Goal: Book appointment/travel/reservation

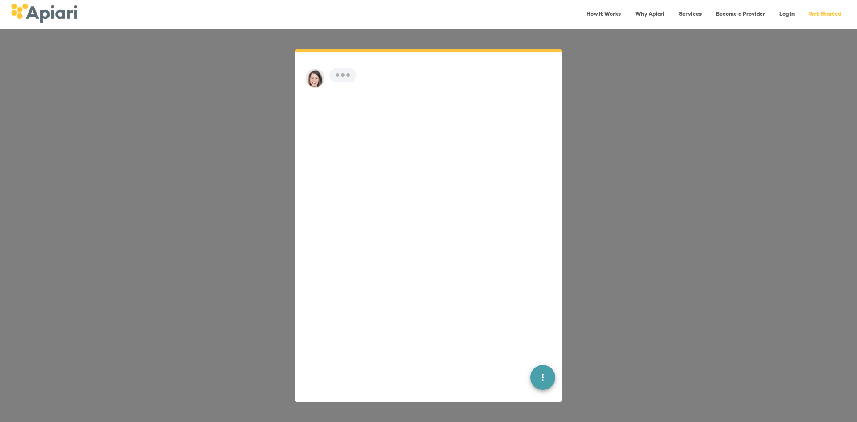
scroll to position [12, 0]
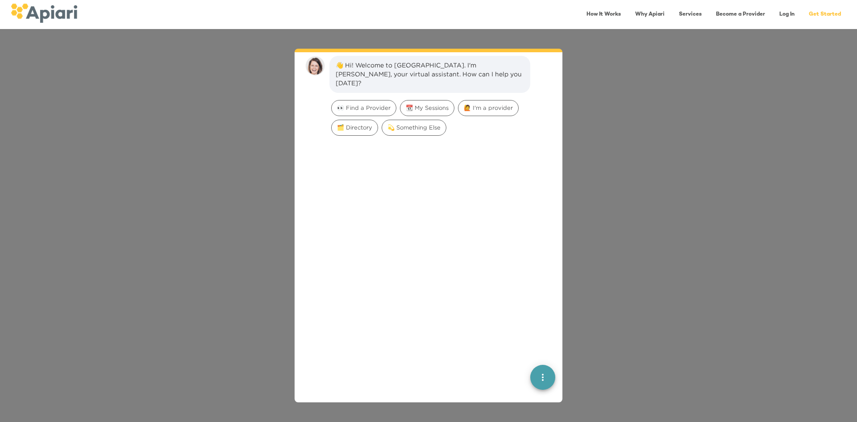
click at [782, 13] on link "Log In" at bounding box center [787, 14] width 26 height 18
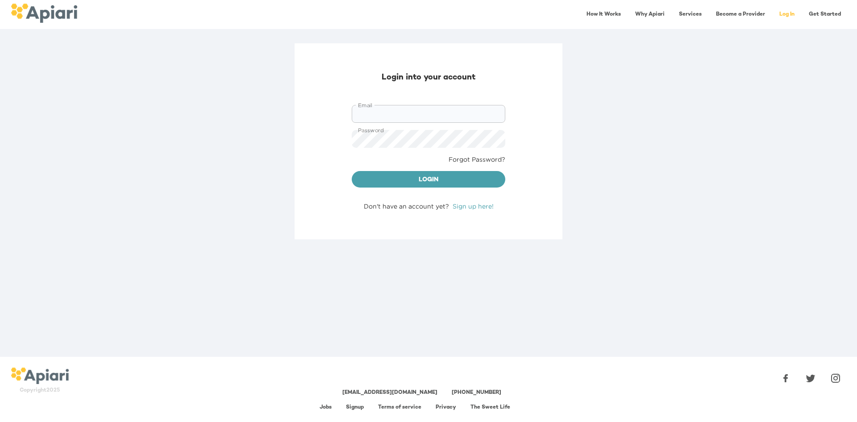
click at [437, 113] on input "Email" at bounding box center [429, 114] width 154 height 18
type input "**********"
click at [352, 171] on button "Login" at bounding box center [429, 179] width 154 height 17
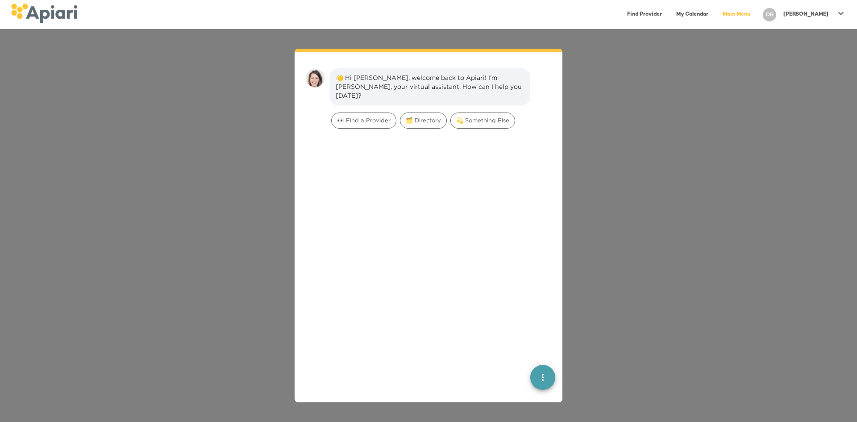
scroll to position [12, 0]
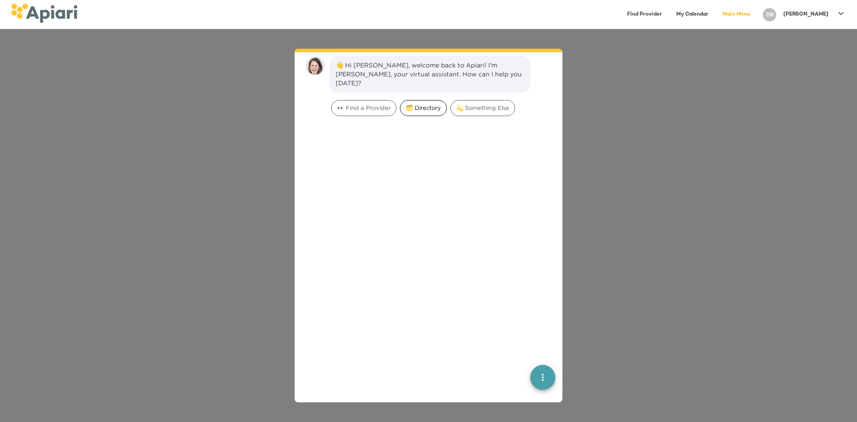
click at [415, 104] on span "🗂️ Directory" at bounding box center [423, 108] width 46 height 8
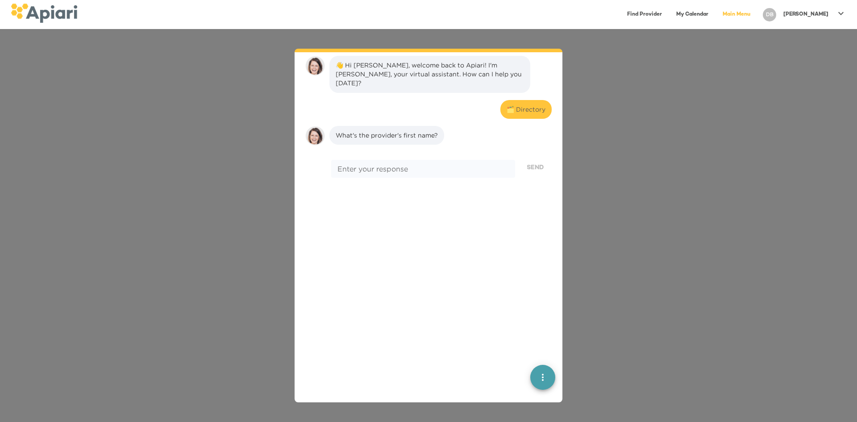
scroll to position [74, 0]
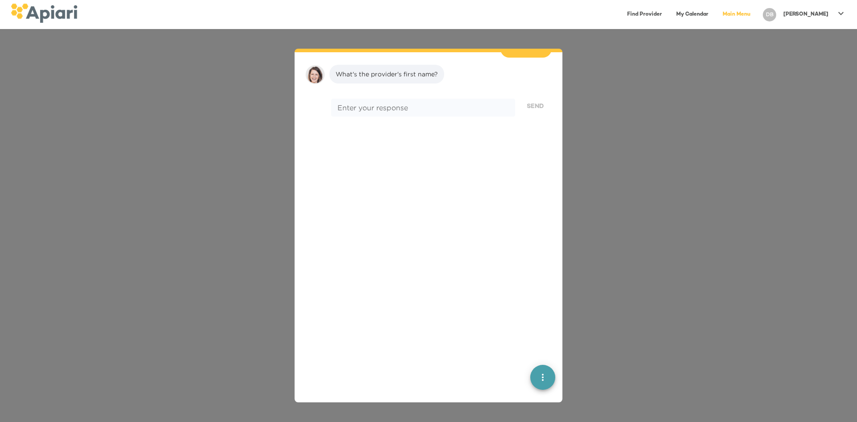
click at [530, 377] on span "quick menu" at bounding box center [542, 377] width 25 height 11
click at [534, 324] on span "Back to main menu" at bounding box center [543, 320] width 18 height 9
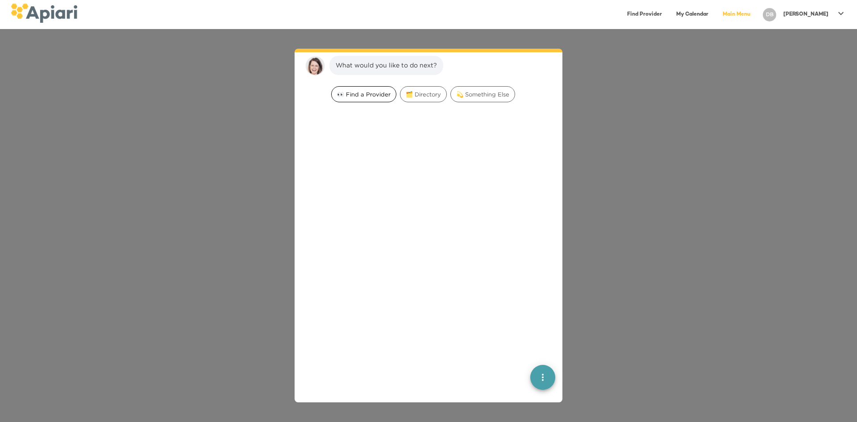
click at [371, 91] on span "👀 Find a Provider" at bounding box center [364, 94] width 64 height 8
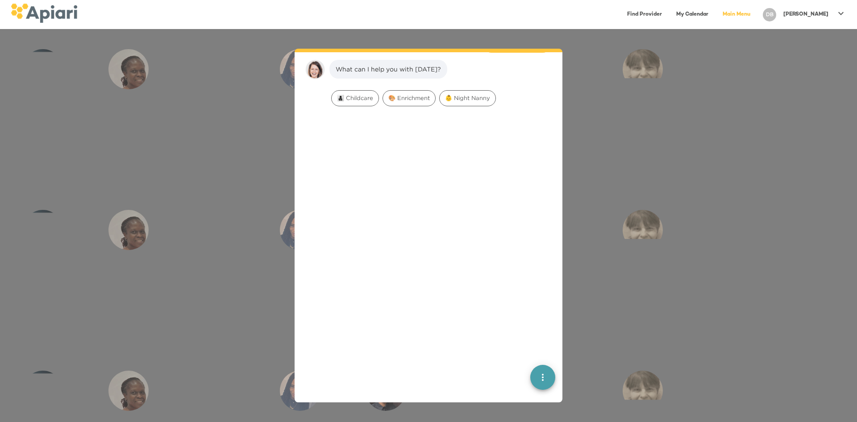
scroll to position [69, 0]
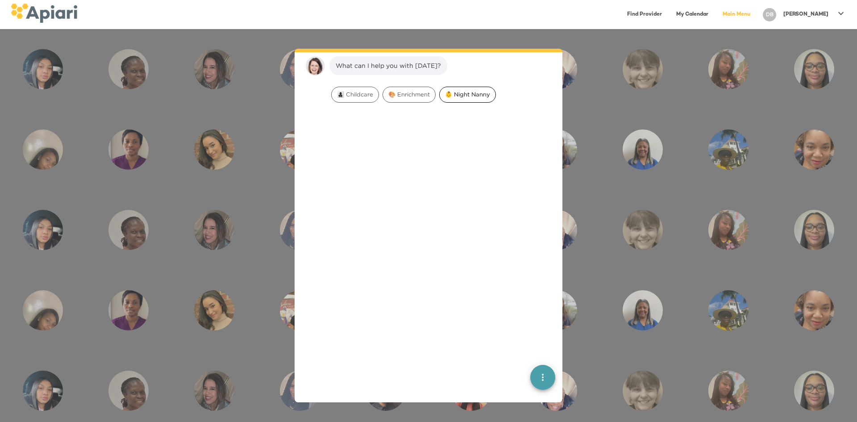
click at [454, 94] on span "👶 Night Nanny" at bounding box center [468, 94] width 56 height 8
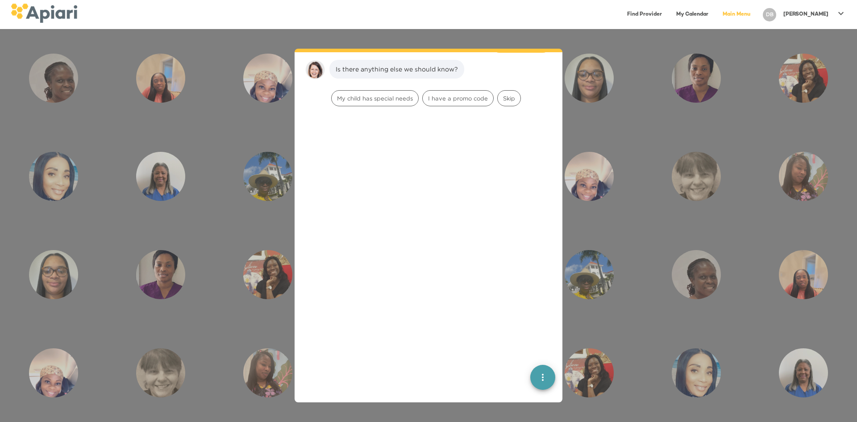
scroll to position [125, 0]
click at [504, 95] on span "Skip" at bounding box center [509, 94] width 23 height 8
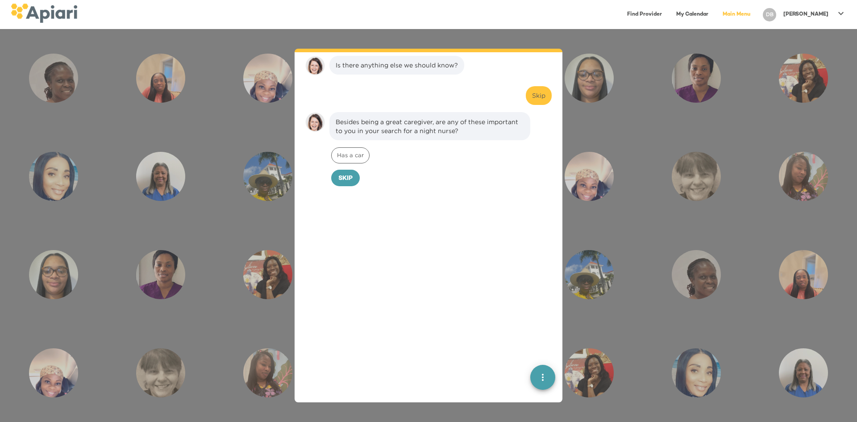
scroll to position [182, 0]
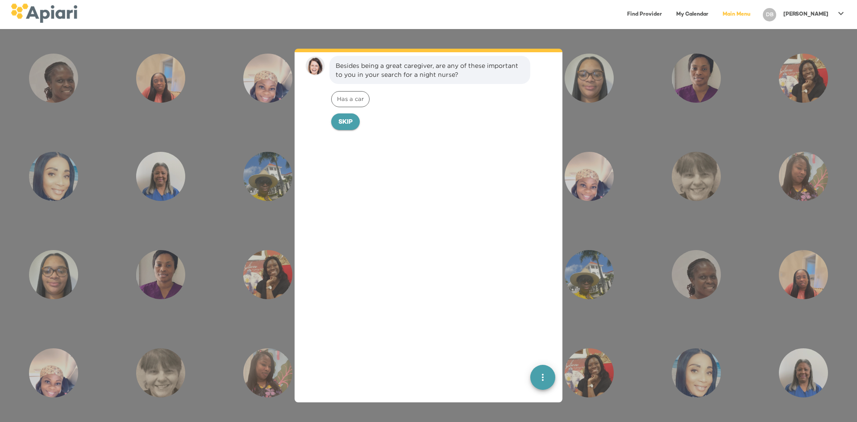
click at [351, 121] on span "Skip" at bounding box center [345, 122] width 14 height 11
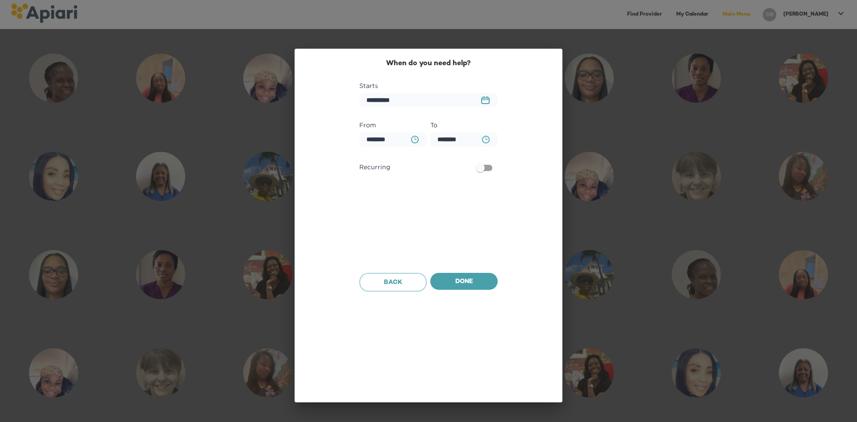
scroll to position [243, 0]
click at [394, 138] on input "********" at bounding box center [392, 139] width 67 height 15
click at [370, 139] on input "********" at bounding box center [392, 139] width 67 height 15
click at [391, 140] on input "*******" at bounding box center [392, 139] width 67 height 15
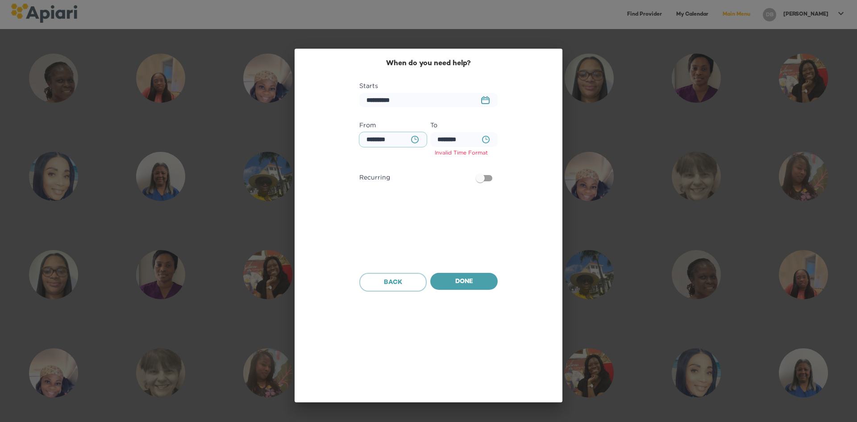
click at [391, 140] on input "********" at bounding box center [392, 139] width 67 height 15
type input "********"
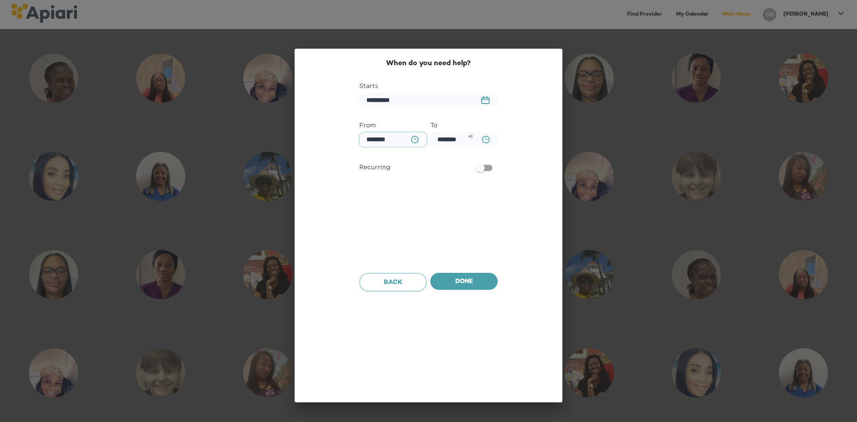
type input "********"
click at [451, 141] on input "********" at bounding box center [463, 139] width 67 height 15
type input "********"
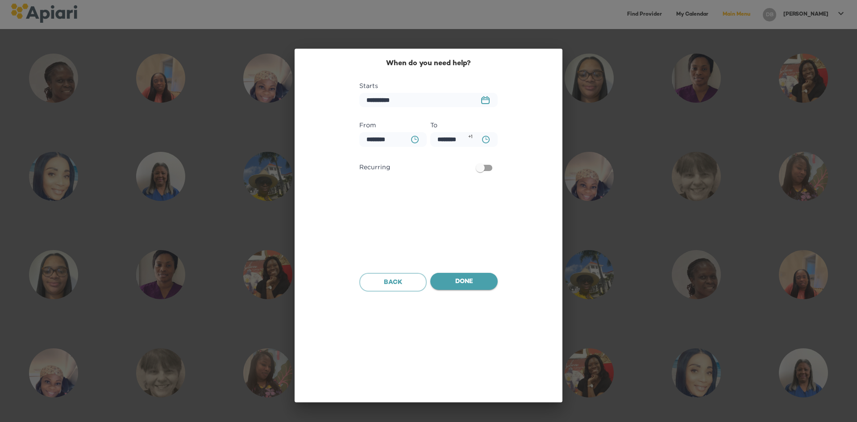
click at [462, 280] on span "Done" at bounding box center [463, 281] width 53 height 11
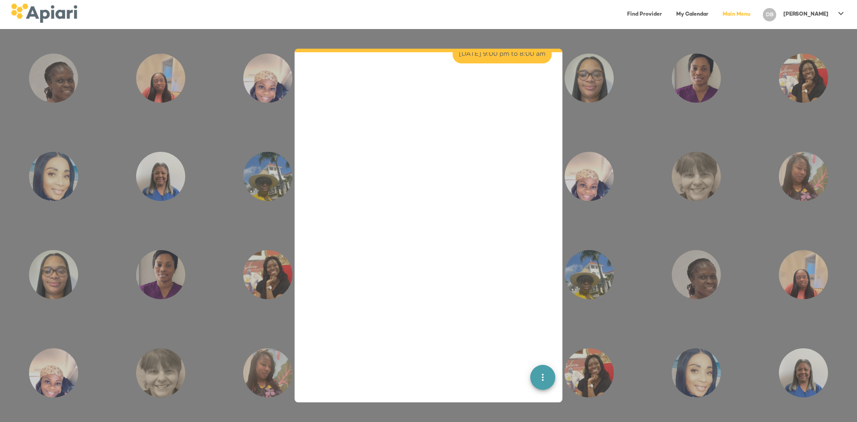
scroll to position [207, 0]
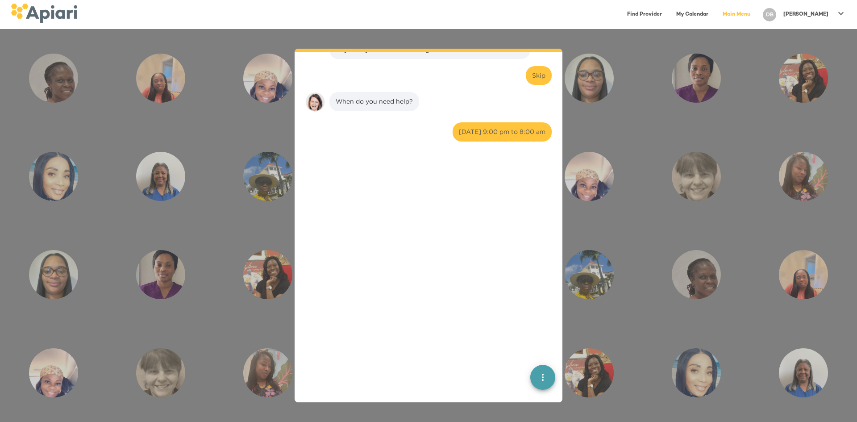
click at [492, 241] on div at bounding box center [428, 316] width 253 height 328
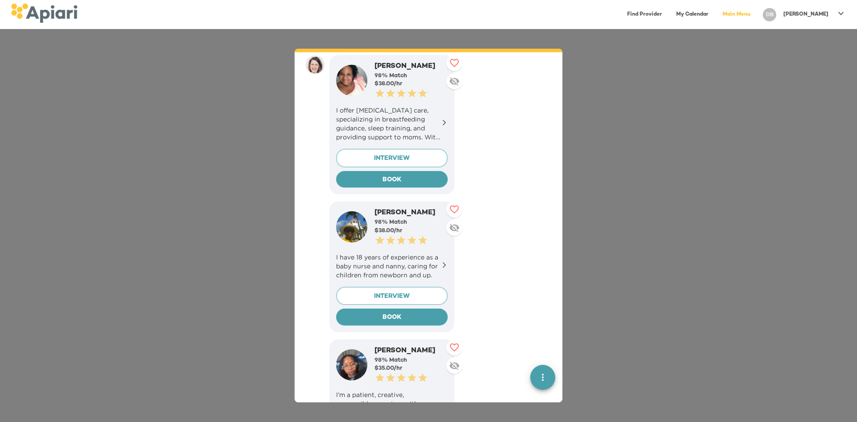
scroll to position [340, 0]
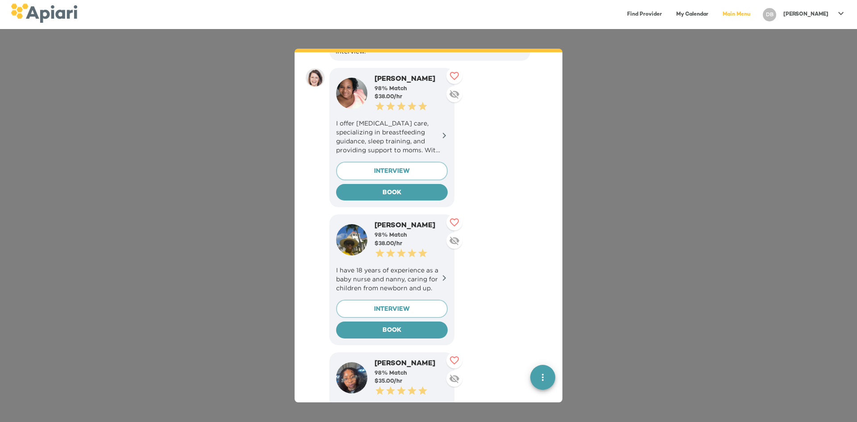
click at [442, 133] on icon at bounding box center [444, 135] width 7 height 7
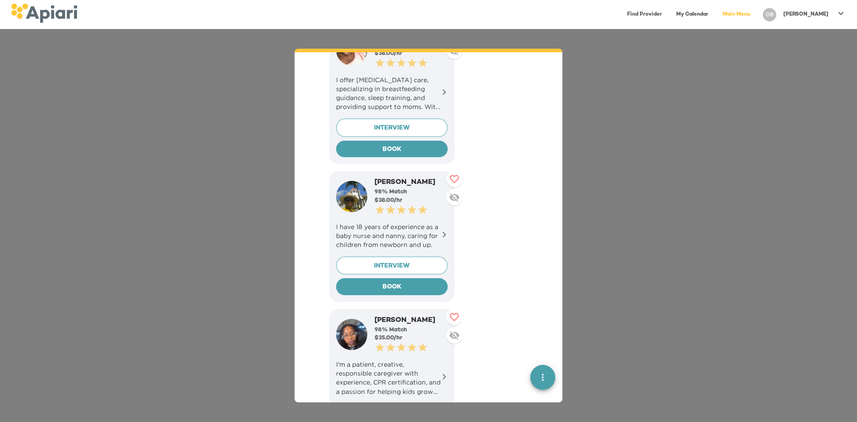
click at [426, 233] on p "I have 18 years of experience as a baby nurse and nanny, caring for children fr…" at bounding box center [392, 235] width 112 height 27
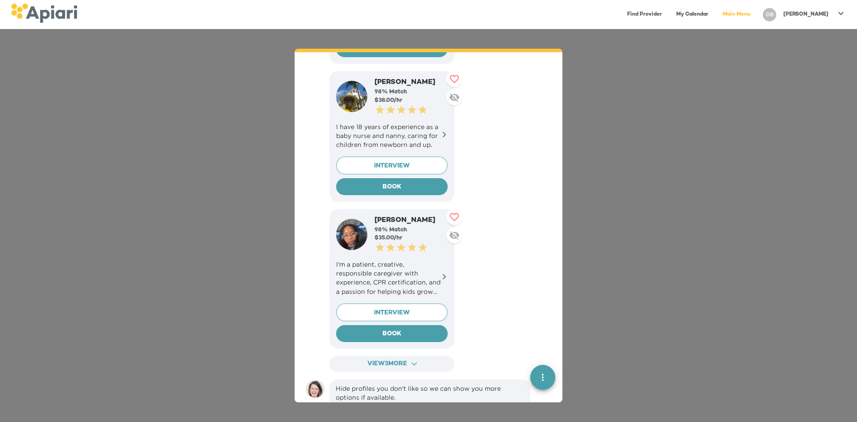
scroll to position [538, 0]
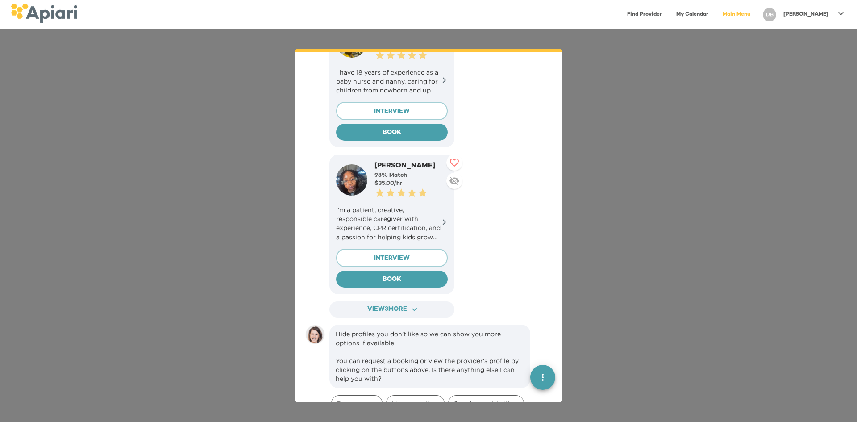
click at [355, 183] on img at bounding box center [351, 179] width 31 height 31
click at [373, 212] on p "I’m a patient, creative, responsible caregiver with experience, CPR certificati…" at bounding box center [392, 223] width 112 height 36
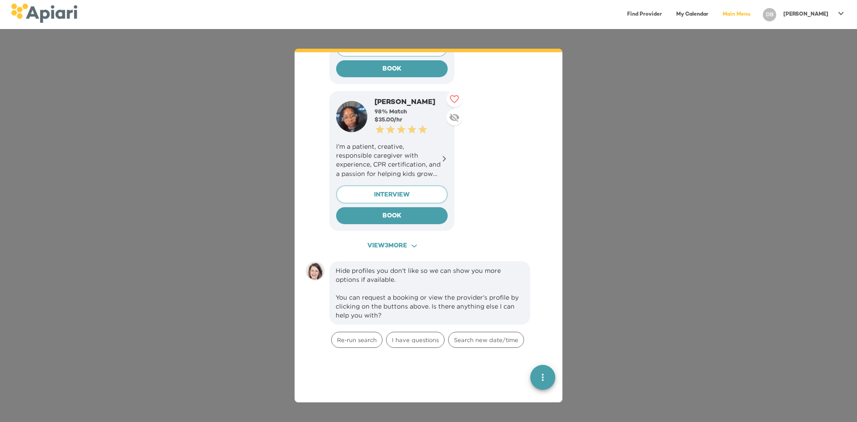
click at [419, 249] on span "View 3 more ACAF9A9D-F959-4453-8A96-698DF63F3F06 Created with sketchtool." at bounding box center [391, 246] width 109 height 11
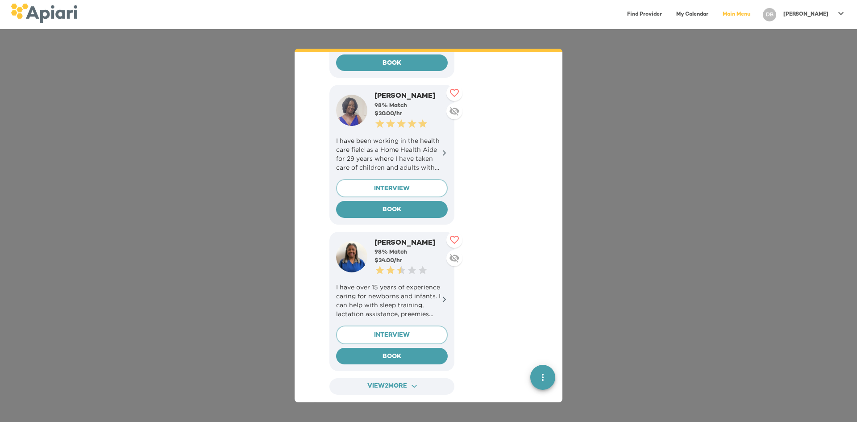
scroll to position [901, 0]
click at [413, 297] on p "I have over 15 years of experience caring for newborns and infants. I can help …" at bounding box center [392, 300] width 112 height 36
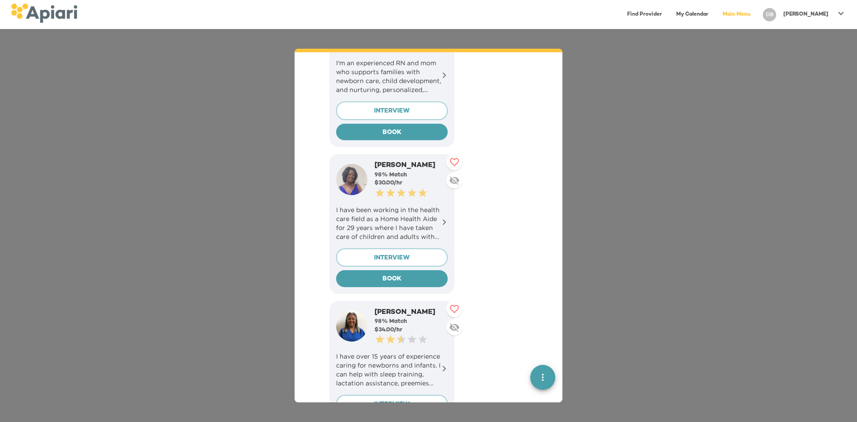
scroll to position [831, 0]
click at [418, 226] on p "I have been working in the health care field as a Home Health Aide for 29 years…" at bounding box center [392, 224] width 112 height 36
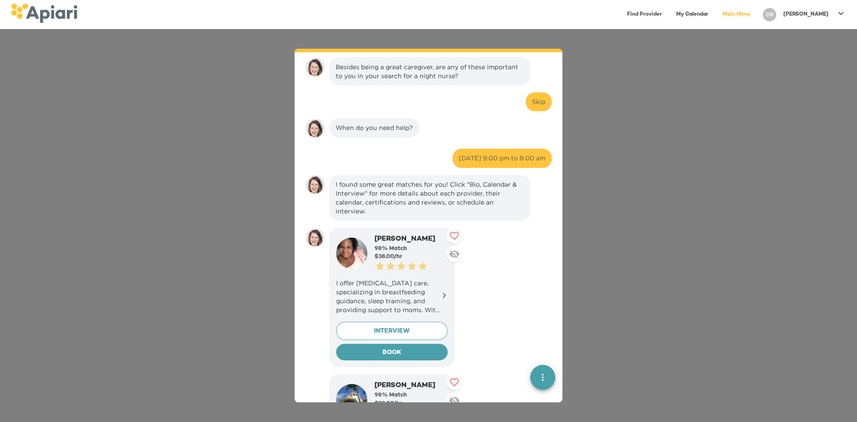
scroll to position [181, 0]
click at [396, 275] on div "I offer postpartum care, specializing in breastfeeding guidance, sleep training…" at bounding box center [392, 295] width 112 height 43
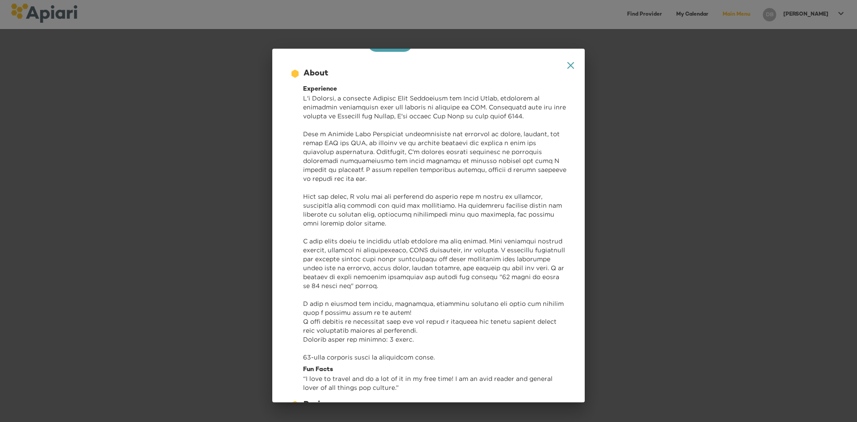
scroll to position [0, 0]
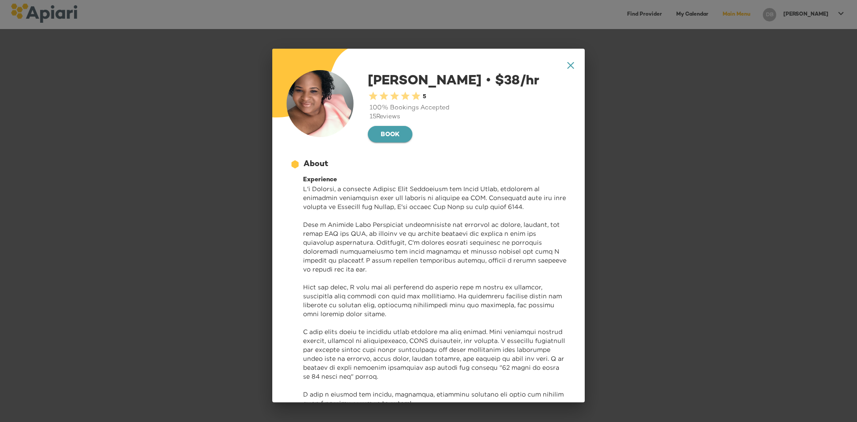
click at [384, 141] on button "BOOK" at bounding box center [390, 134] width 45 height 17
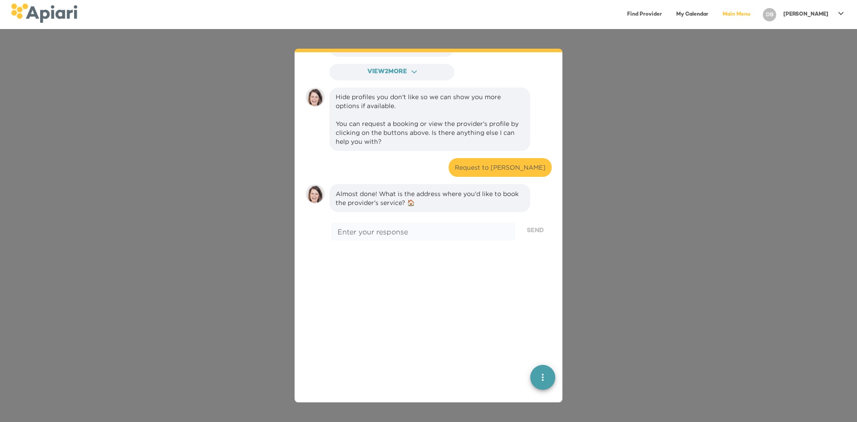
scroll to position [1210, 0]
click at [453, 224] on div "* Enter your response" at bounding box center [423, 231] width 184 height 18
click at [409, 72] on span "View 2 more ACAF9A9D-F959-4453-8A96-698DF63F3F06 Created with sketchtool." at bounding box center [391, 71] width 109 height 11
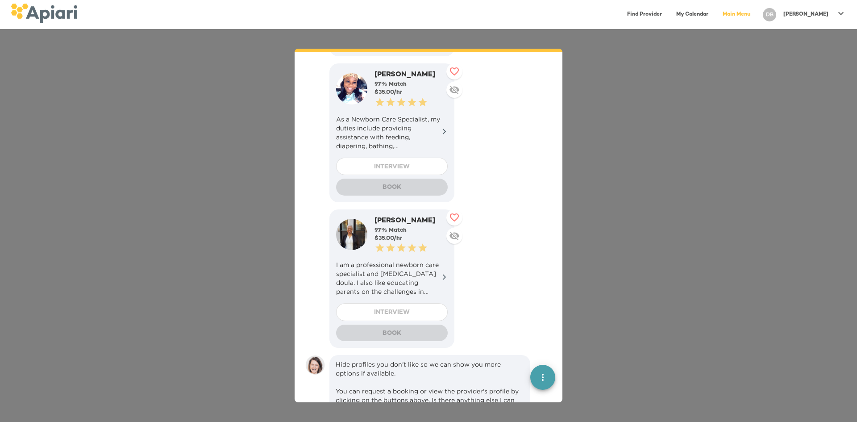
click at [374, 270] on p "I am a professional newborn care specialist and postpartum doula. I also like e…" at bounding box center [392, 278] width 112 height 36
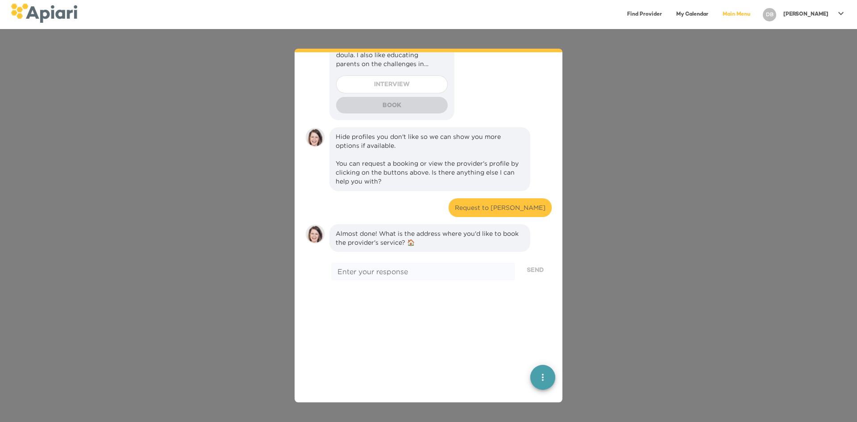
scroll to position [1438, 0]
click at [457, 263] on div "* Enter your response" at bounding box center [423, 271] width 184 height 18
type textarea "**********"
click at [528, 268] on span "Send" at bounding box center [535, 270] width 17 height 11
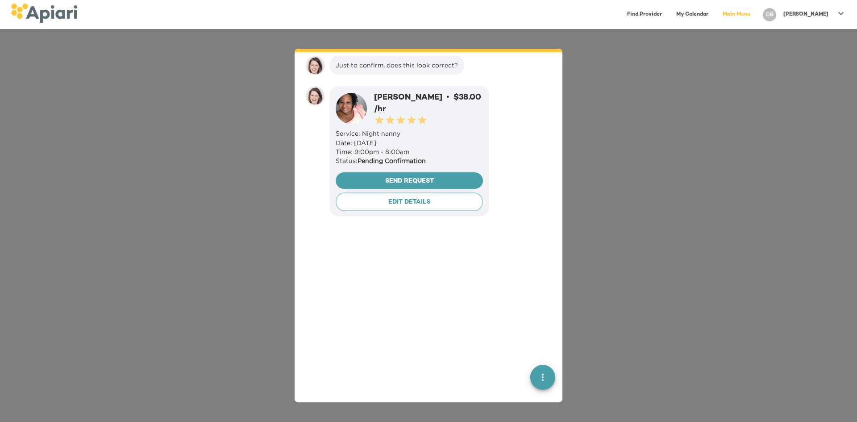
scroll to position [1649, 0]
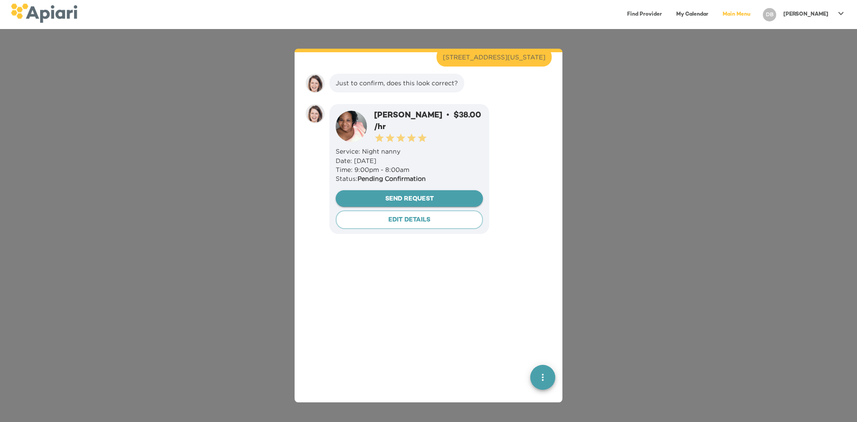
click at [437, 196] on span "Send Request" at bounding box center [409, 199] width 133 height 11
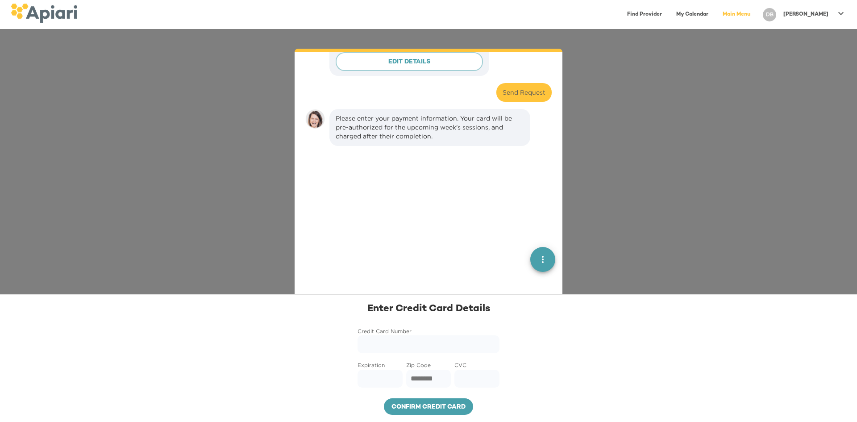
scroll to position [1843, 0]
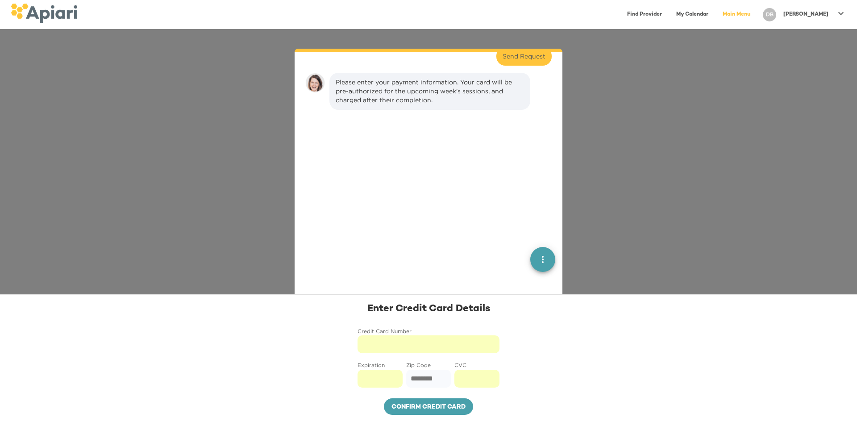
click at [423, 387] on input "Zip Code" at bounding box center [428, 379] width 45 height 18
type input "*****"
click at [421, 408] on span "Confirm credit card" at bounding box center [428, 407] width 75 height 11
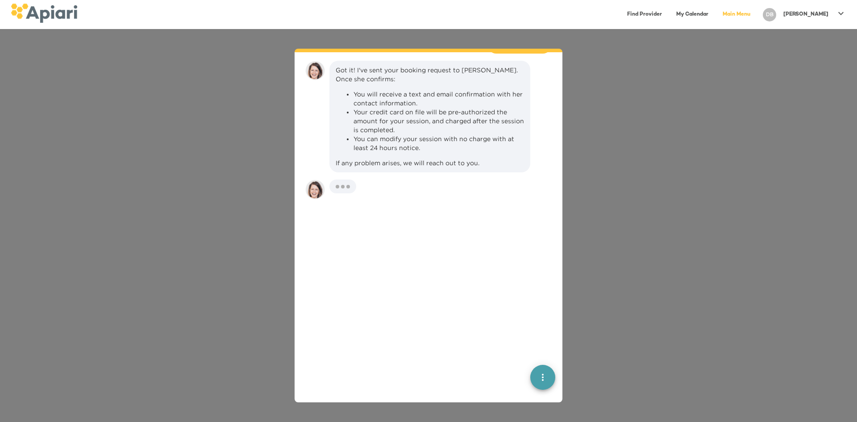
scroll to position [1925, 0]
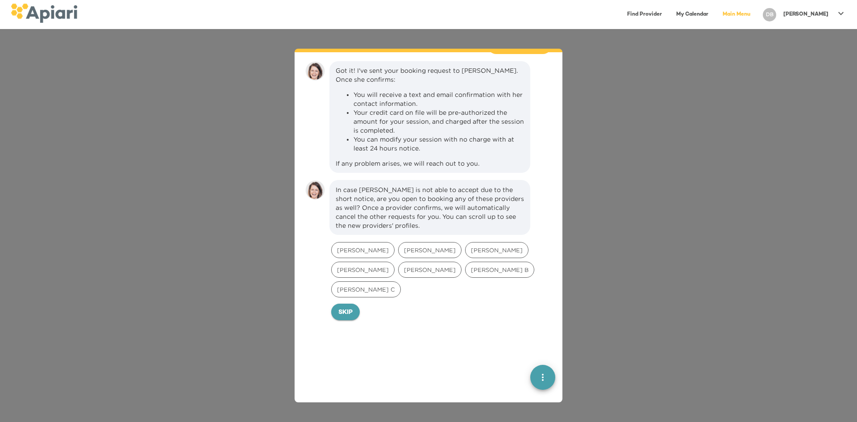
click at [349, 307] on span "Skip" at bounding box center [345, 312] width 14 height 11
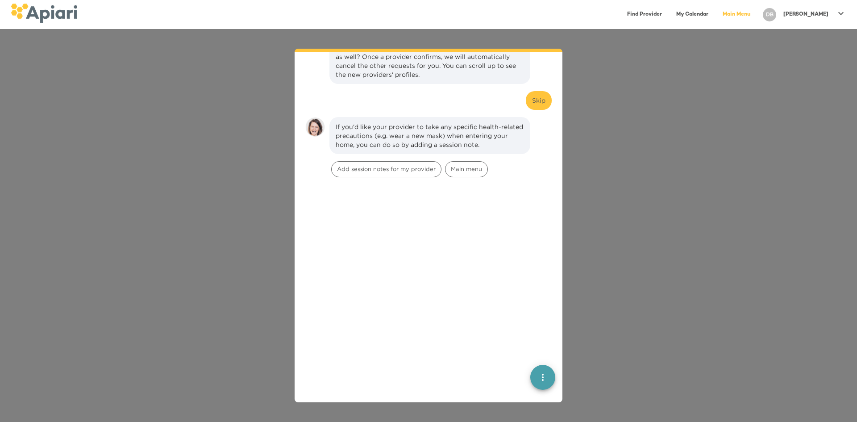
scroll to position [2059, 0]
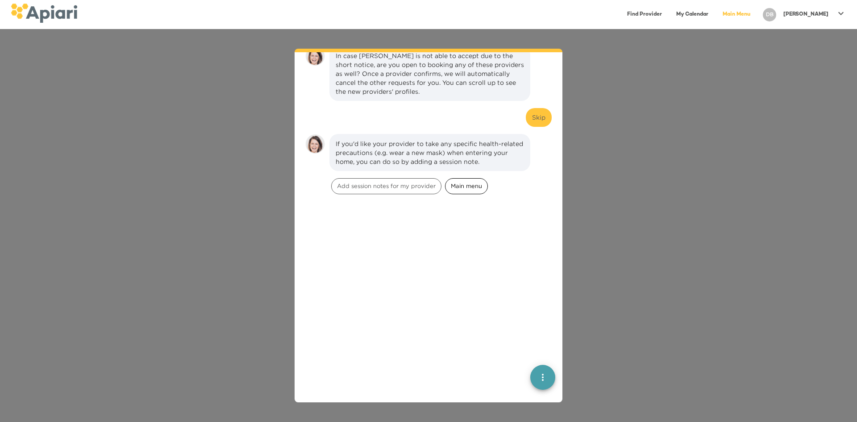
click at [459, 182] on span "Main menu" at bounding box center [466, 186] width 42 height 8
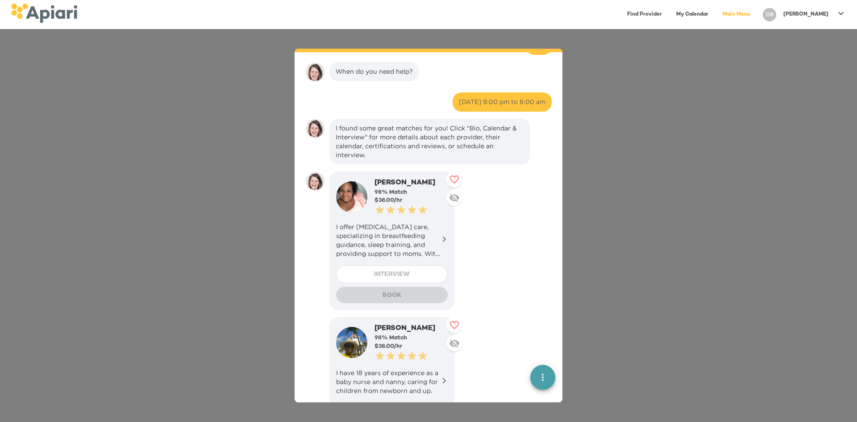
scroll to position [236, 0]
click at [406, 236] on p "I offer postpartum care, specializing in breastfeeding guidance, sleep training…" at bounding box center [392, 241] width 112 height 36
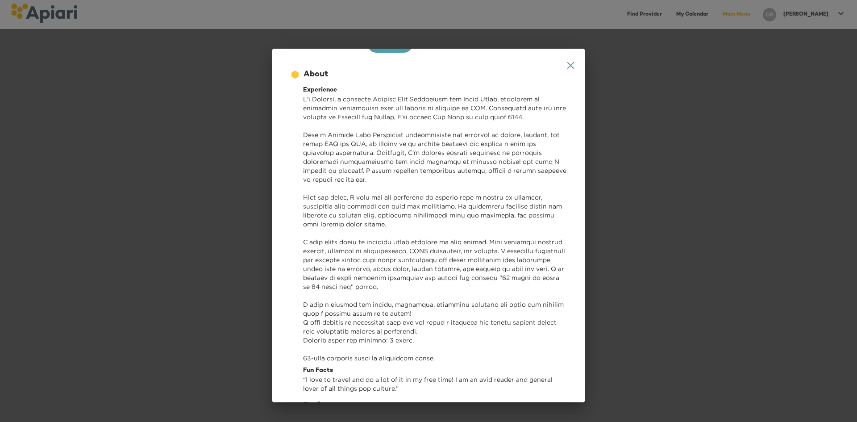
scroll to position [90, 0]
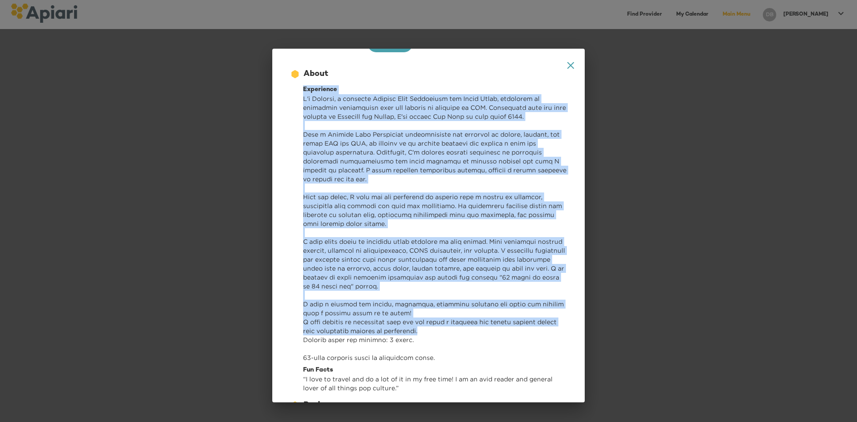
drag, startPoint x: 302, startPoint y: 87, endPoint x: 455, endPoint y: 326, distance: 284.0
click at [455, 326] on div "Experience Fun Facts “ I love to travel and do a lot of it in my free time! I a…" at bounding box center [428, 236] width 277 height 313
copy div "Experience I'm Melinda, a licensed Newborn Care Specialist and Night Nurse, ded…"
click at [425, 151] on p at bounding box center [435, 228] width 264 height 268
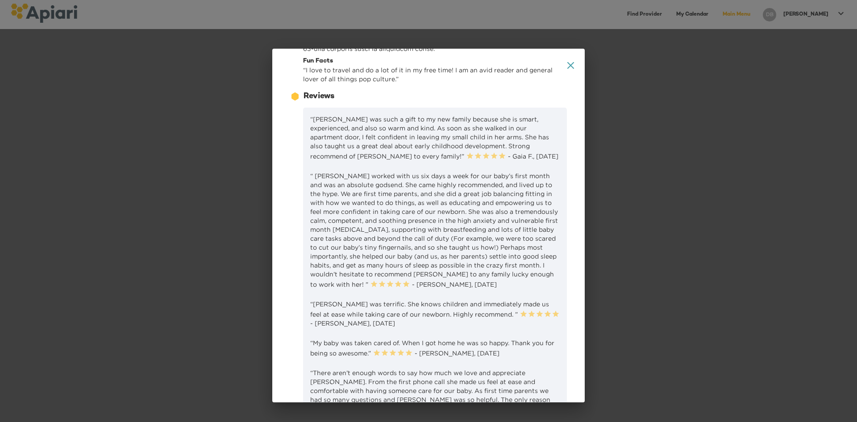
scroll to position [399, 0]
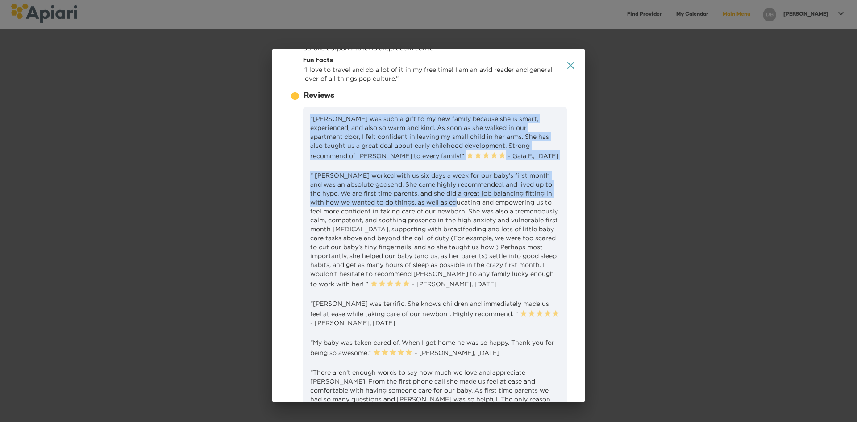
drag, startPoint x: 308, startPoint y: 116, endPoint x: 477, endPoint y: 199, distance: 188.4
click at [477, 199] on p "“ Melinda worked with us six days a week for our baby’s first month and was an …" at bounding box center [434, 229] width 249 height 117
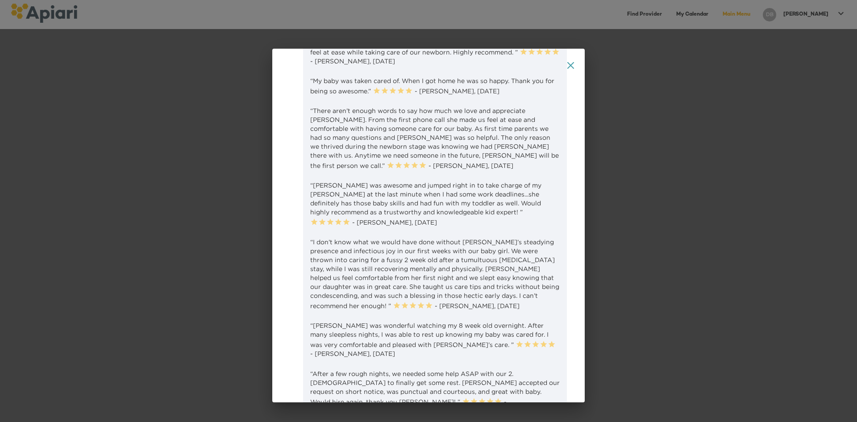
scroll to position [761, 0]
